Goal: Information Seeking & Learning: Compare options

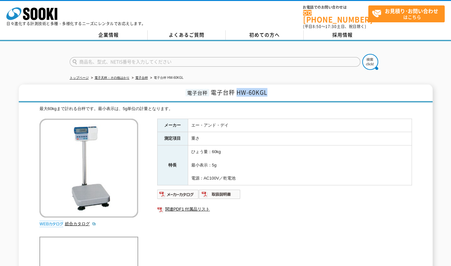
drag, startPoint x: 237, startPoint y: 87, endPoint x: 266, endPoint y: 90, distance: 29.4
click at [266, 90] on span "電子台秤 HW-60KGL" at bounding box center [239, 92] width 57 height 9
copy span "HW-60KGL"
click at [95, 57] on input "text" at bounding box center [215, 62] width 291 height 10
paste input "HW-60KGL"
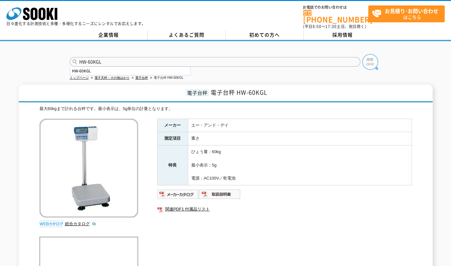
type input "HW-60KGL"
click at [373, 58] on img at bounding box center [371, 62] width 16 height 16
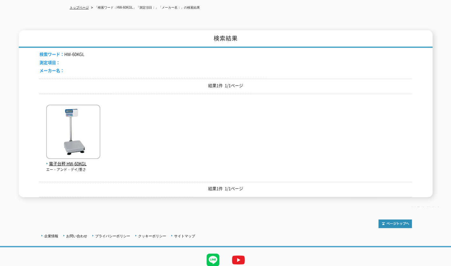
scroll to position [90, 0]
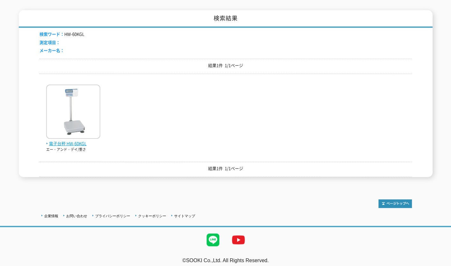
click at [97, 110] on img at bounding box center [73, 112] width 54 height 56
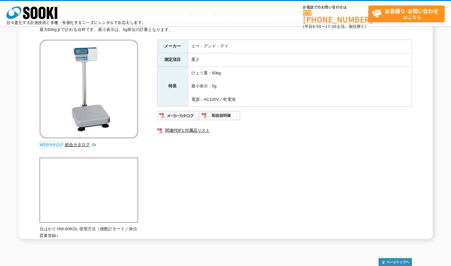
scroll to position [49, 0]
click at [171, 114] on img at bounding box center [178, 116] width 42 height 10
click at [220, 114] on img at bounding box center [220, 116] width 42 height 10
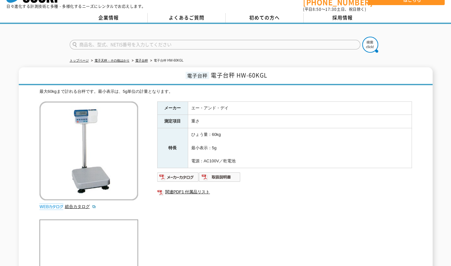
scroll to position [0, 0]
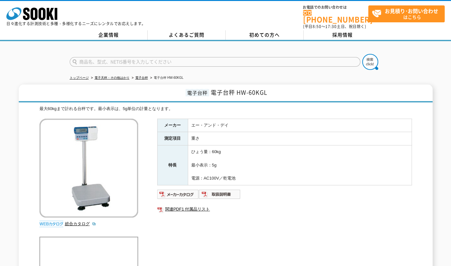
click at [93, 57] on input "text" at bounding box center [215, 62] width 291 height 10
type input "GP-20K"
click at [363, 54] on button at bounding box center [371, 62] width 16 height 16
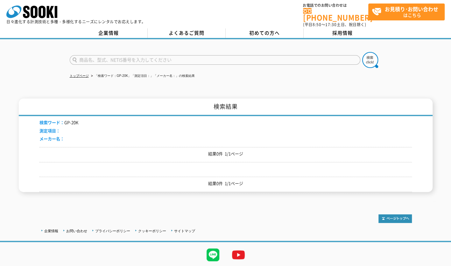
scroll to position [17, 0]
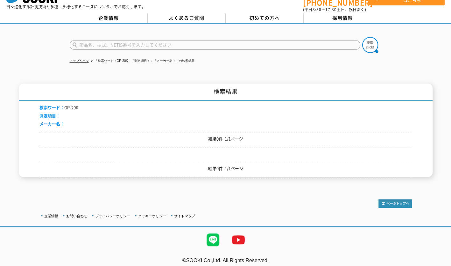
click at [68, 105] on li "検索ワード： GP-20K" at bounding box center [59, 107] width 39 height 7
click at [52, 112] on span "測定項目：" at bounding box center [50, 115] width 21 height 6
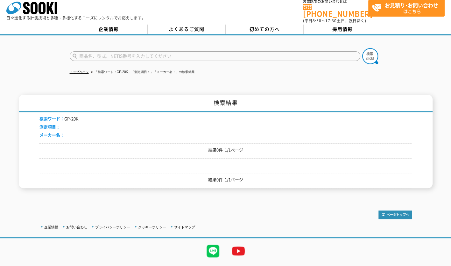
scroll to position [0, 0]
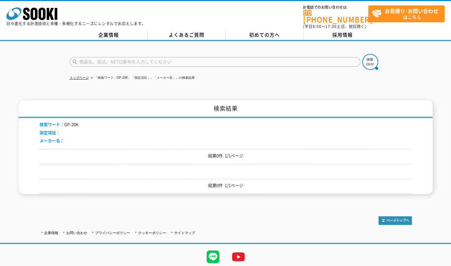
click at [85, 57] on input "text" at bounding box center [215, 62] width 291 height 10
type input "GP20K"
click at [363, 54] on button at bounding box center [371, 62] width 16 height 16
